Goal: Information Seeking & Learning: Learn about a topic

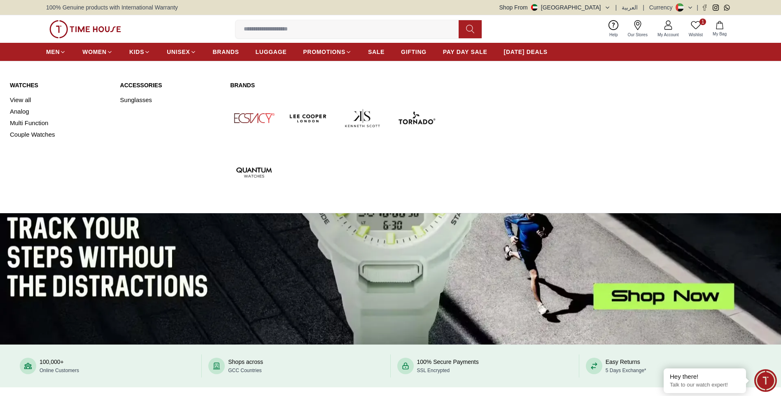
click at [258, 120] on img at bounding box center [254, 118] width 48 height 48
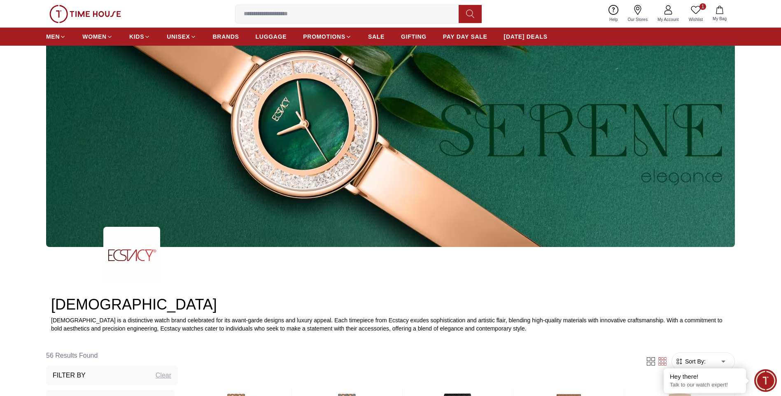
scroll to position [82, 0]
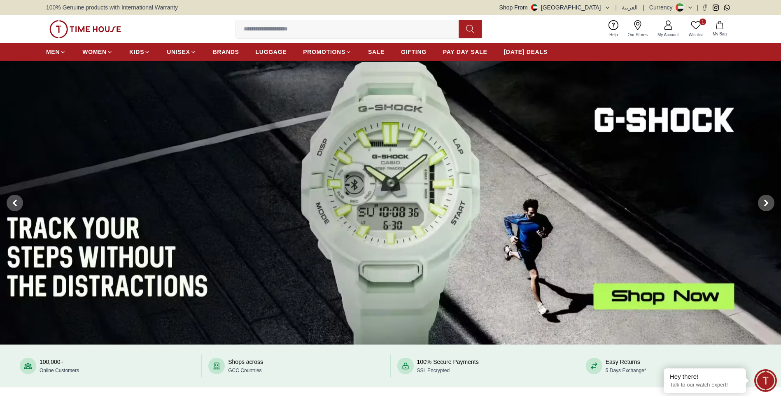
click at [390, 141] on img at bounding box center [390, 203] width 781 height 284
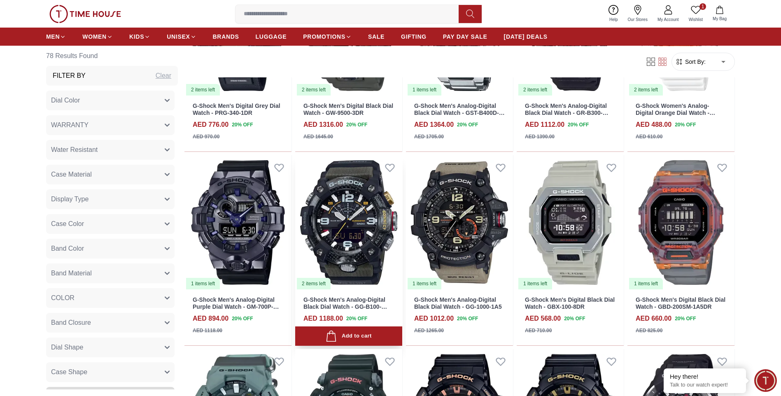
scroll to position [618, 0]
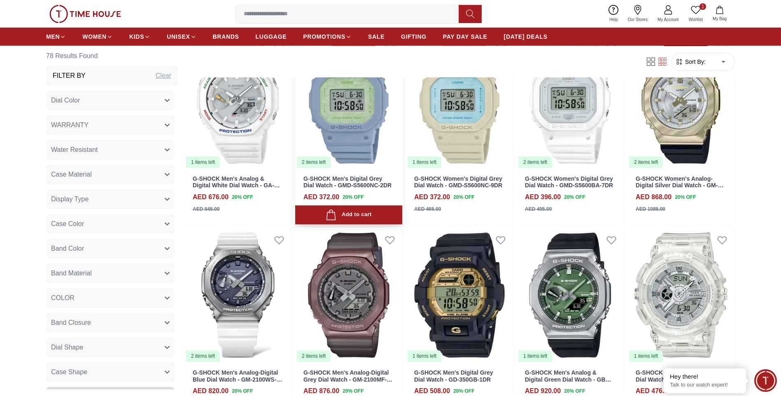
scroll to position [1606, 0]
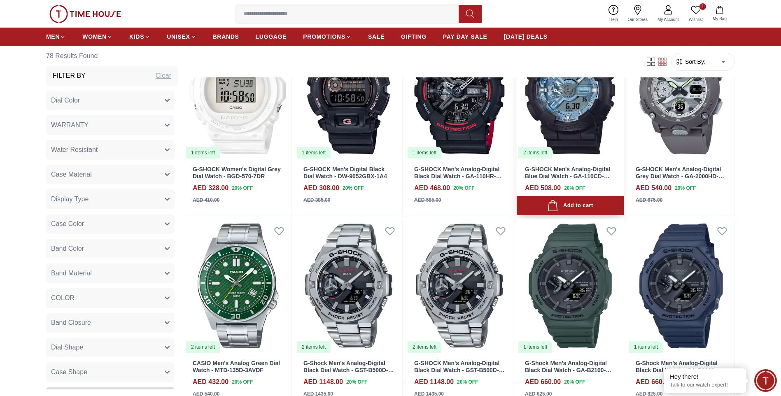
scroll to position [2005, 0]
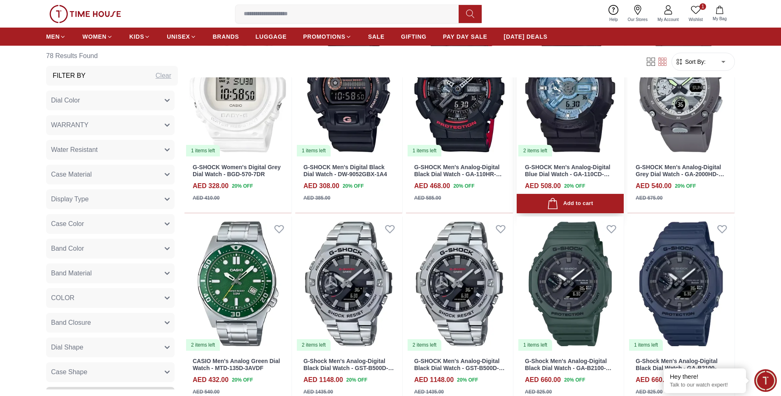
click at [580, 107] on img at bounding box center [570, 89] width 107 height 135
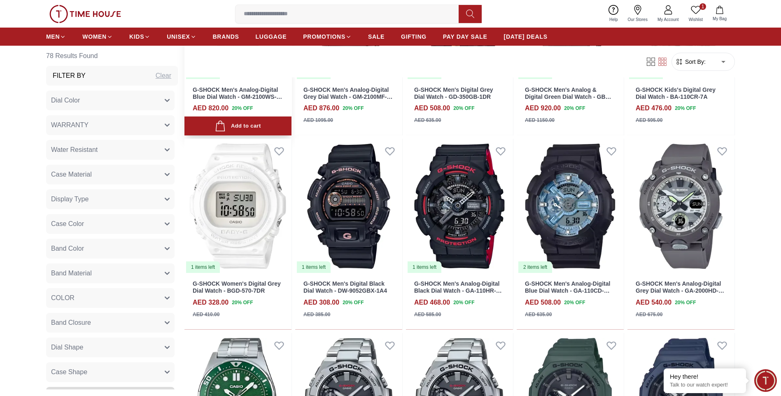
scroll to position [1934, 0]
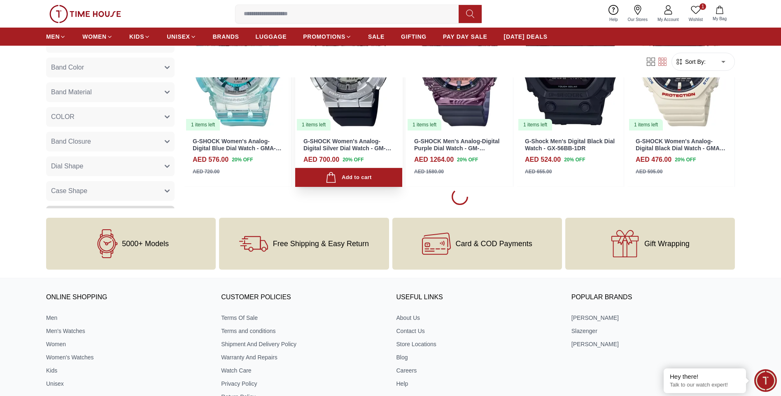
scroll to position [2593, 0]
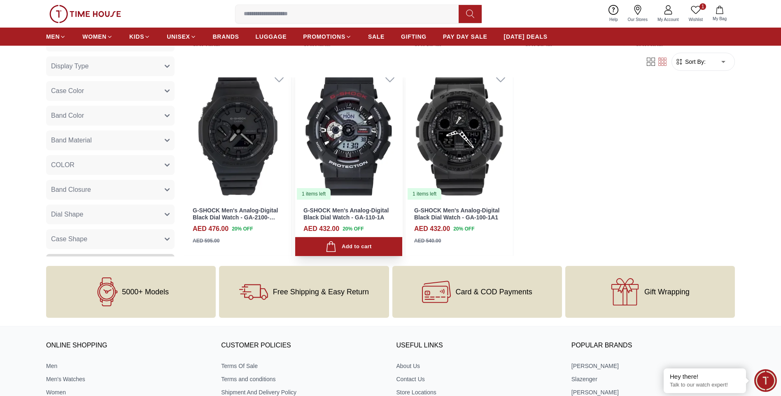
scroll to position [3334, 0]
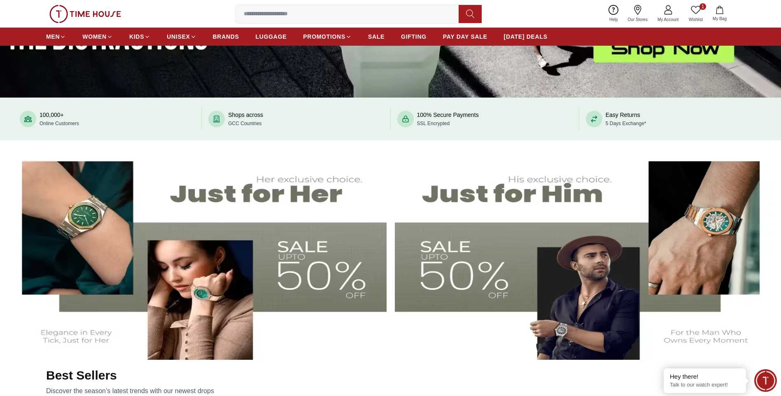
click at [279, 18] on input at bounding box center [351, 14] width 230 height 16
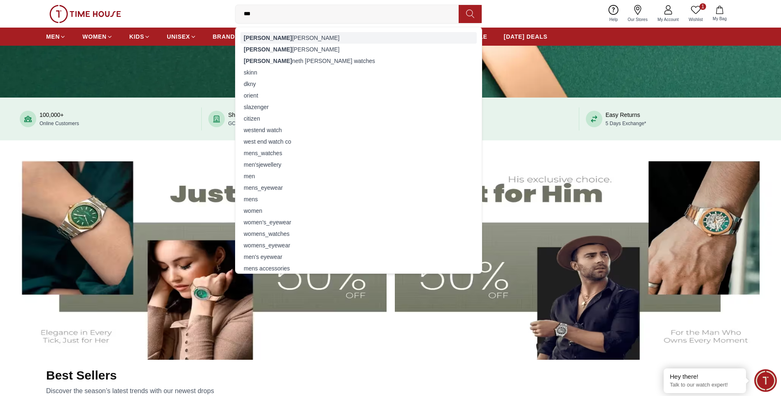
type input "***"
click at [280, 35] on div "ken neth scott" at bounding box center [358, 38] width 236 height 12
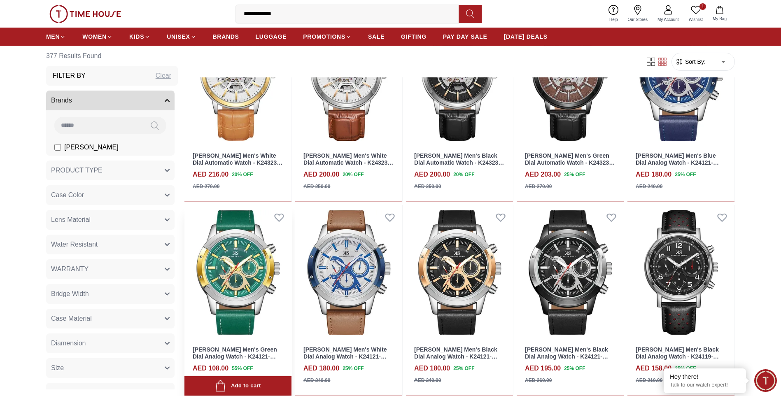
scroll to position [3640, 0]
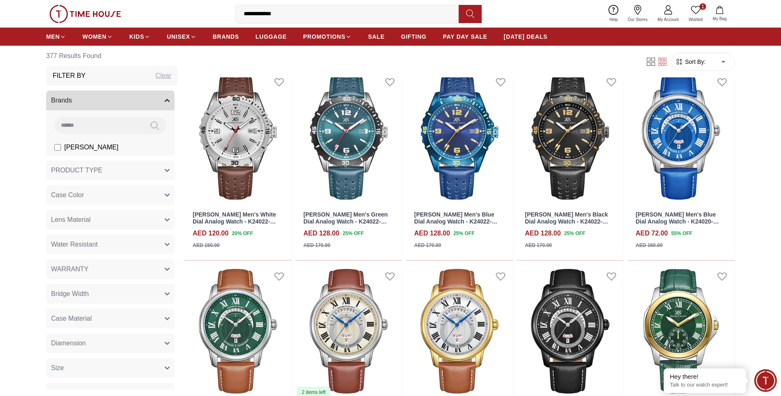
scroll to position [4367, 0]
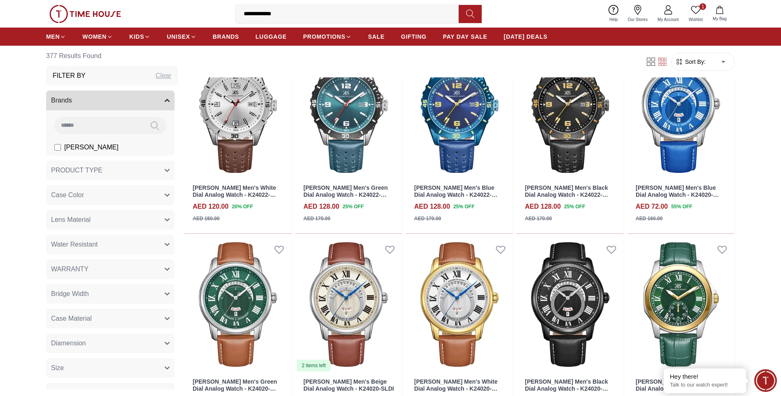
scroll to position [4629, 0]
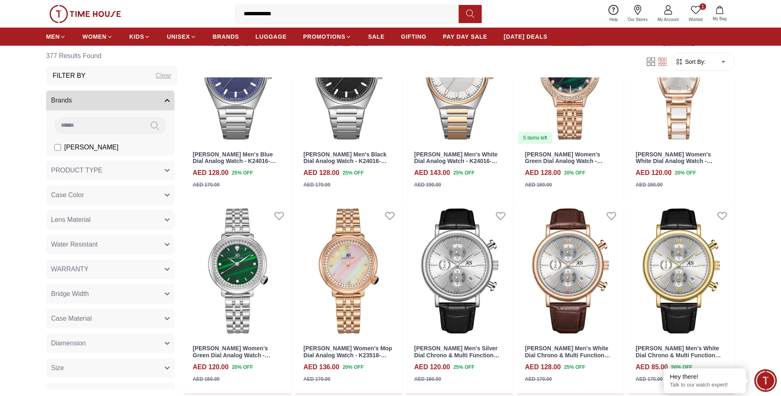
scroll to position [4999, 0]
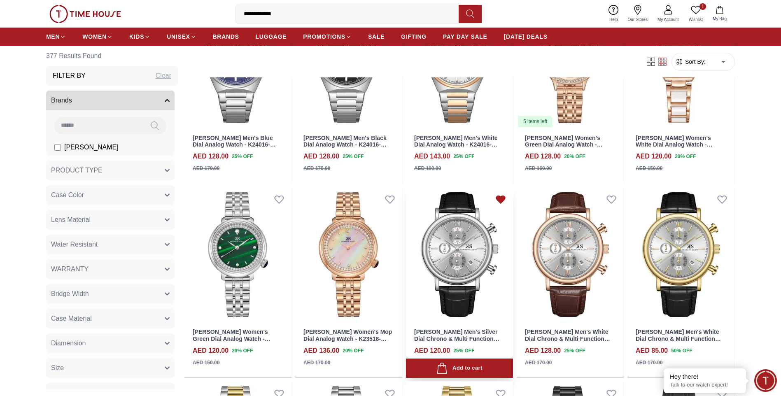
click at [501, 197] on icon at bounding box center [501, 199] width 9 height 7
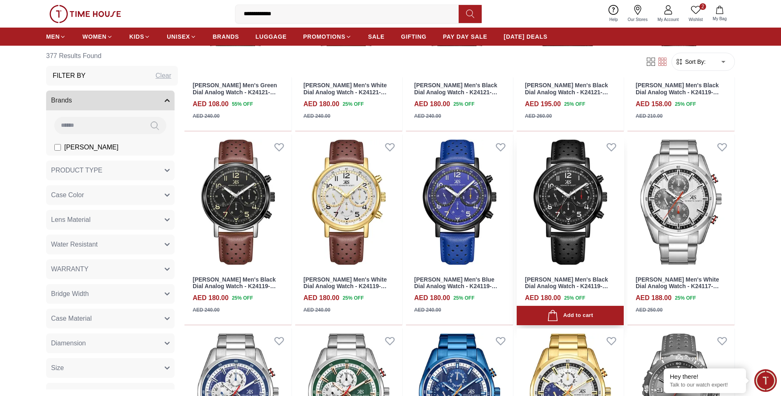
scroll to position [3682, 0]
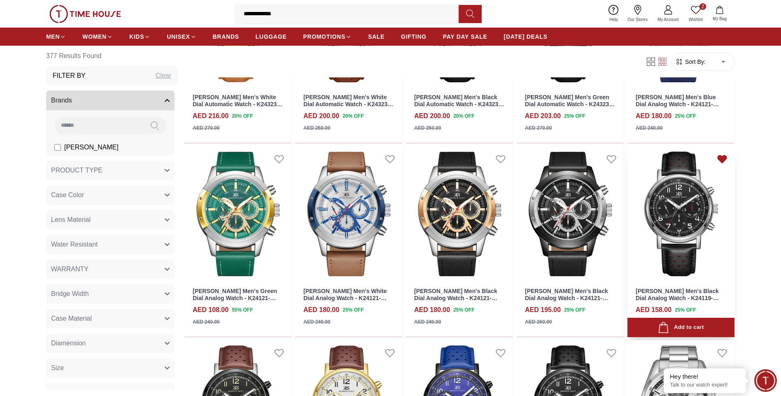
click at [723, 157] on icon at bounding box center [722, 158] width 9 height 7
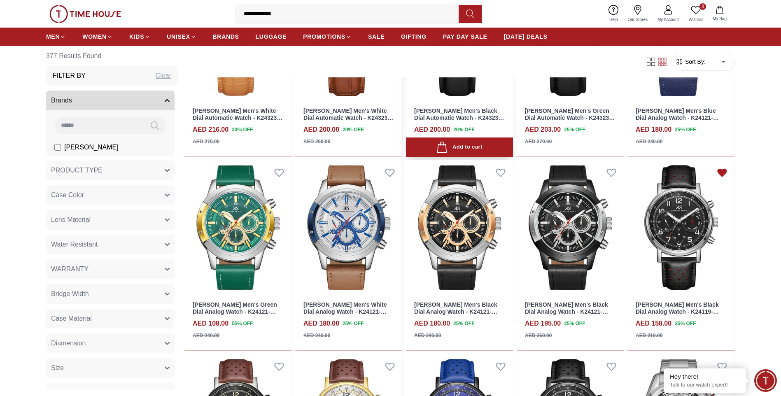
scroll to position [3558, 0]
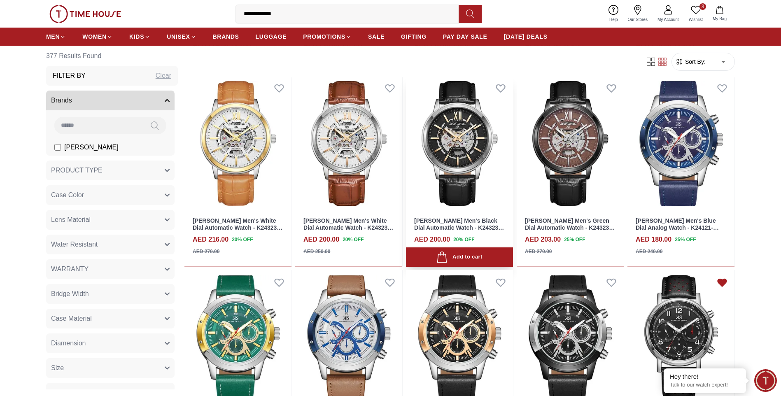
click at [474, 135] on img at bounding box center [459, 143] width 107 height 135
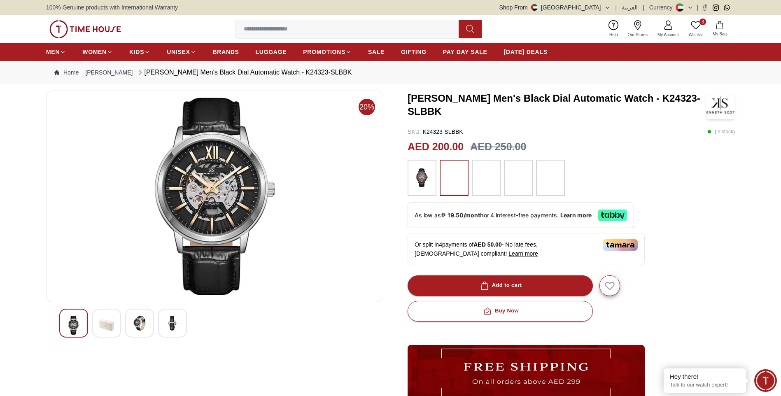
click at [147, 330] on img at bounding box center [139, 323] width 15 height 15
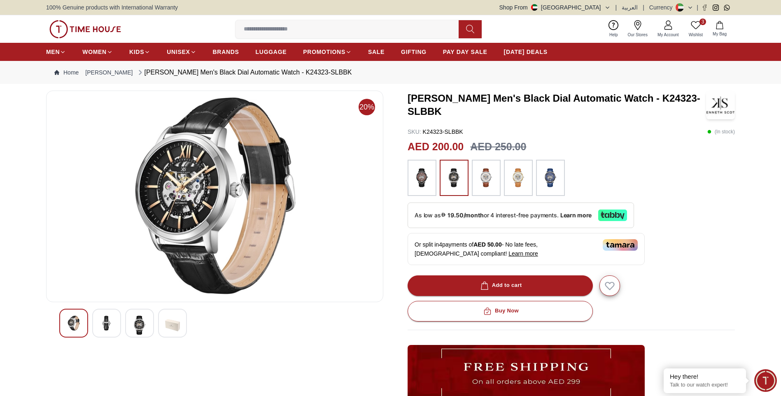
click at [133, 326] on img at bounding box center [139, 325] width 15 height 19
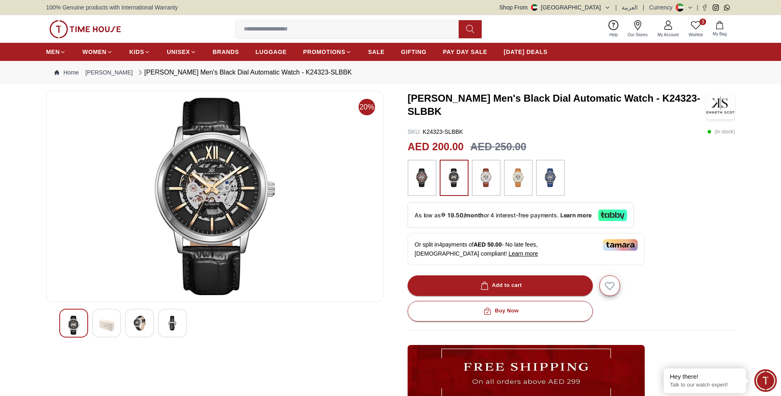
click at [156, 324] on div at bounding box center [214, 323] width 311 height 29
click at [184, 324] on div at bounding box center [172, 323] width 29 height 29
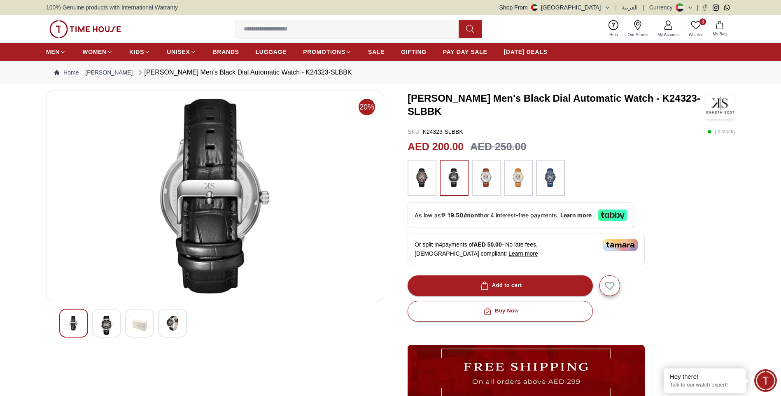
click at [92, 322] on div at bounding box center [106, 323] width 29 height 29
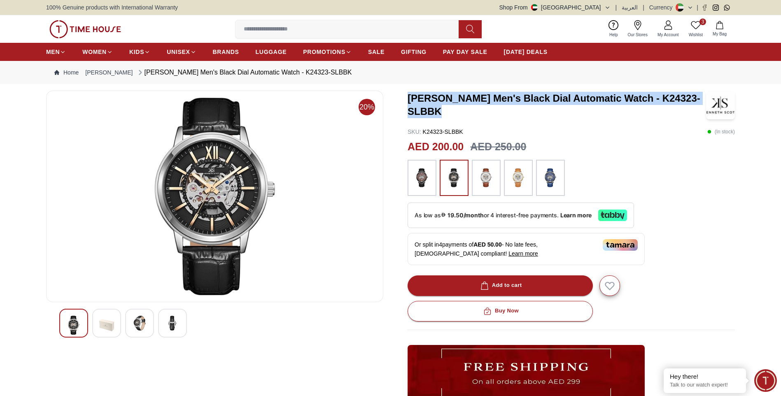
drag, startPoint x: 410, startPoint y: 98, endPoint x: 442, endPoint y: 113, distance: 35.2
click at [442, 113] on h3 "Kenneth Scott Men's Black Dial Automatic Watch - K24323-SLBBK" at bounding box center [557, 105] width 299 height 26
copy h3 "Kenneth Scott Men's Black Dial Automatic Watch - K24323-SLBBK"
